Goal: Information Seeking & Learning: Learn about a topic

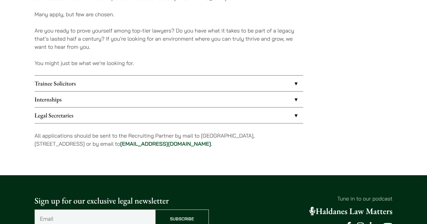
scroll to position [488, 0]
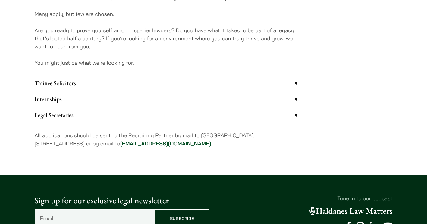
click at [154, 96] on link "Internships" at bounding box center [169, 99] width 268 height 16
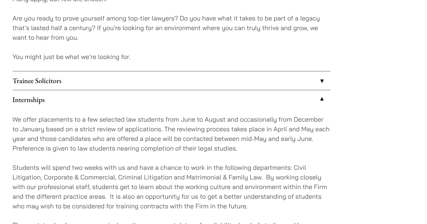
click at [72, 132] on p "We offer placements to a few selected law students from June to August and occa…" at bounding box center [169, 128] width 268 height 33
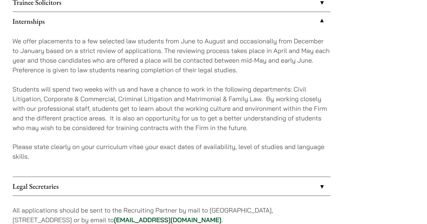
scroll to position [536, 0]
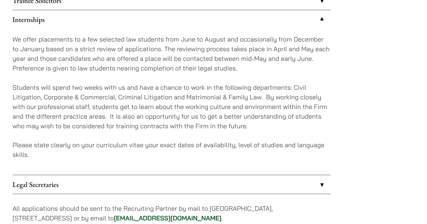
drag, startPoint x: 97, startPoint y: 108, endPoint x: 180, endPoint y: 110, distance: 83.5
click at [180, 110] on p "Students will spend two weeks with us and have a chance to work in the followin…" at bounding box center [169, 125] width 268 height 41
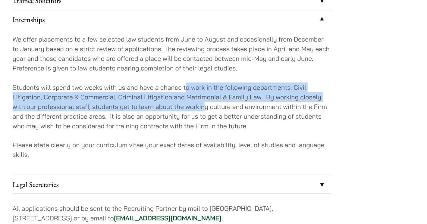
drag, startPoint x: 180, startPoint y: 110, endPoint x: 196, endPoint y: 121, distance: 19.1
click at [196, 121] on p "Students will spend two weeks with us and have a chance to work in the followin…" at bounding box center [169, 125] width 268 height 41
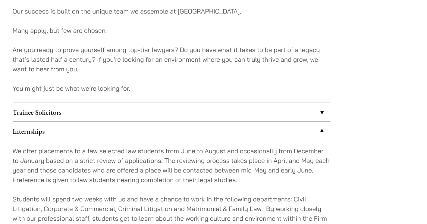
scroll to position [476, 0]
click at [230, 92] on link "Trainee Solicitors" at bounding box center [169, 95] width 268 height 16
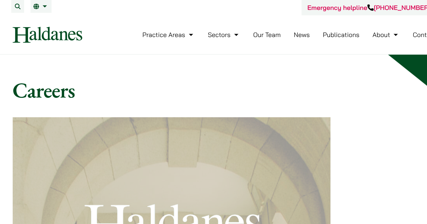
click at [216, 19] on nav "Practice Areas Antitrust and Competition Law Civil Litigation & Dispute Resolut…" at bounding box center [214, 29] width 358 height 33
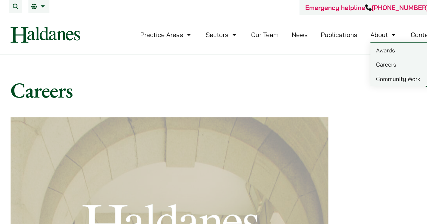
click at [348, 32] on link "About" at bounding box center [350, 29] width 23 height 7
